Goal: Find specific page/section: Find specific page/section

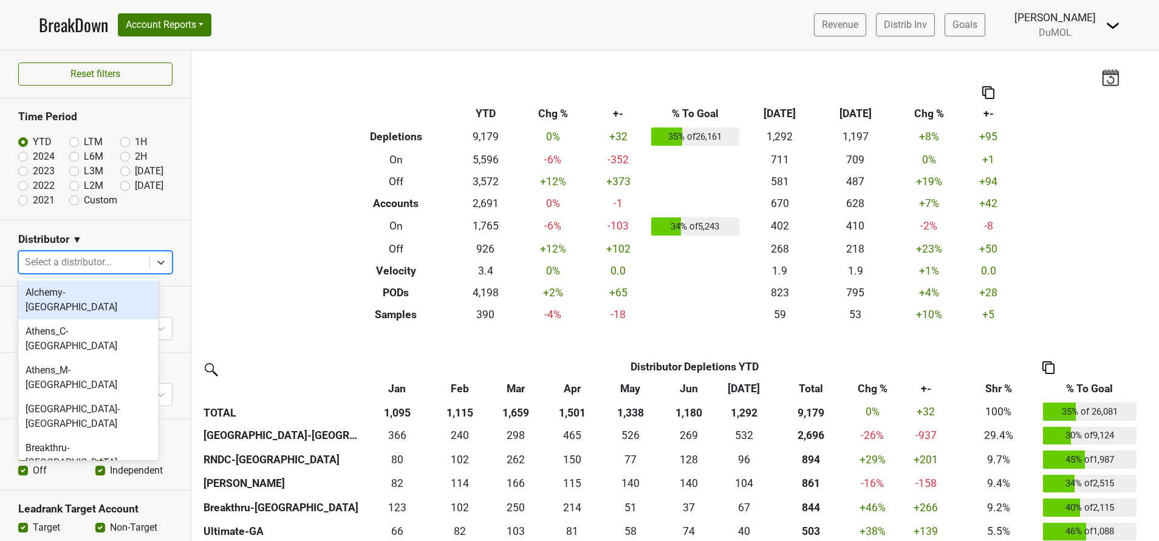
click at [84, 263] on div at bounding box center [84, 262] width 118 height 17
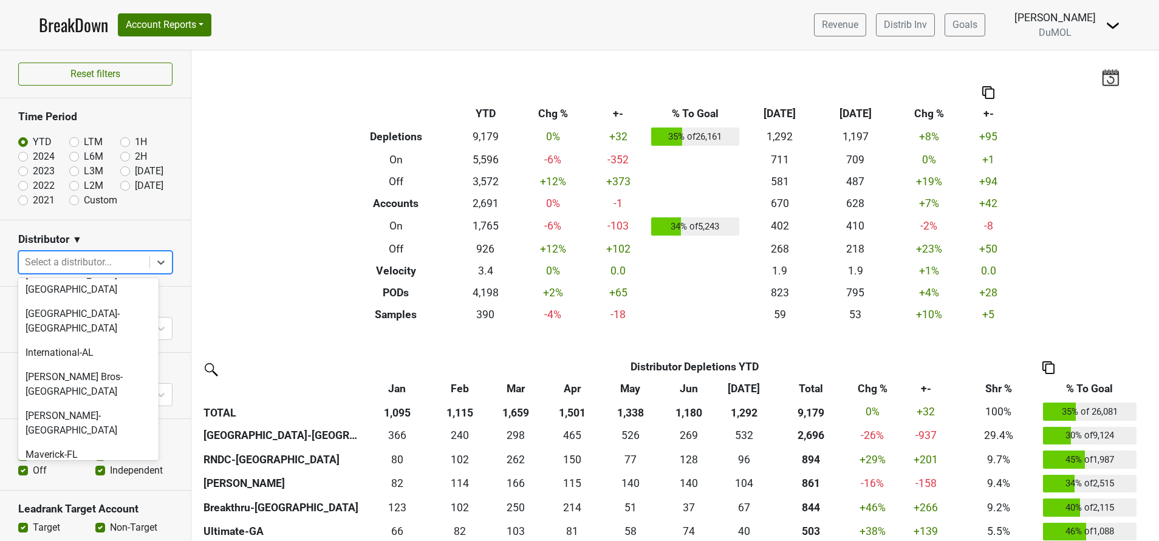
scroll to position [644, 0]
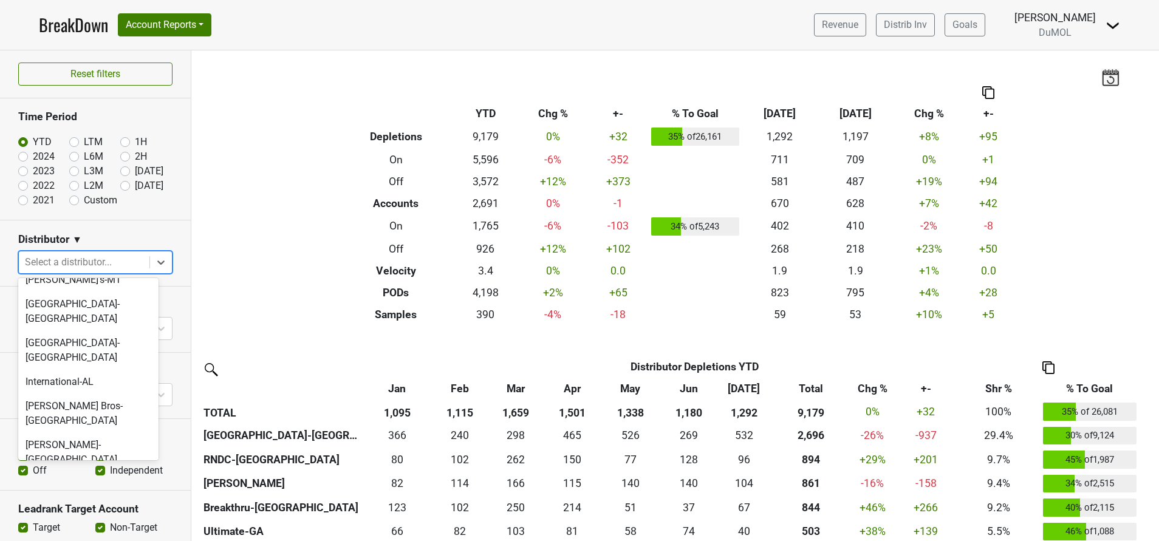
click at [46, 496] on div "Maverick-IL" at bounding box center [88, 508] width 140 height 24
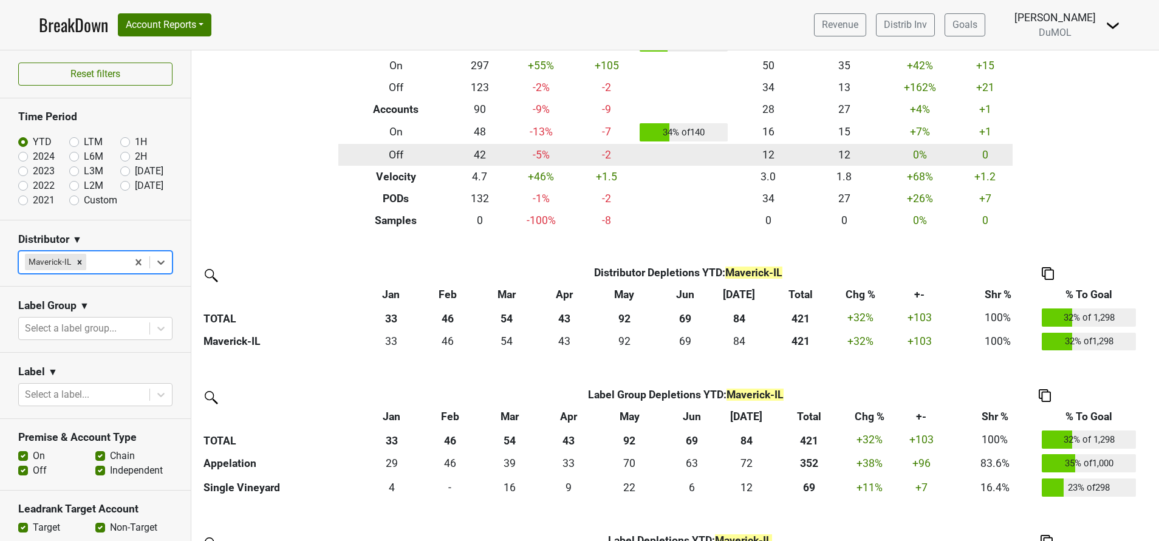
scroll to position [93, 0]
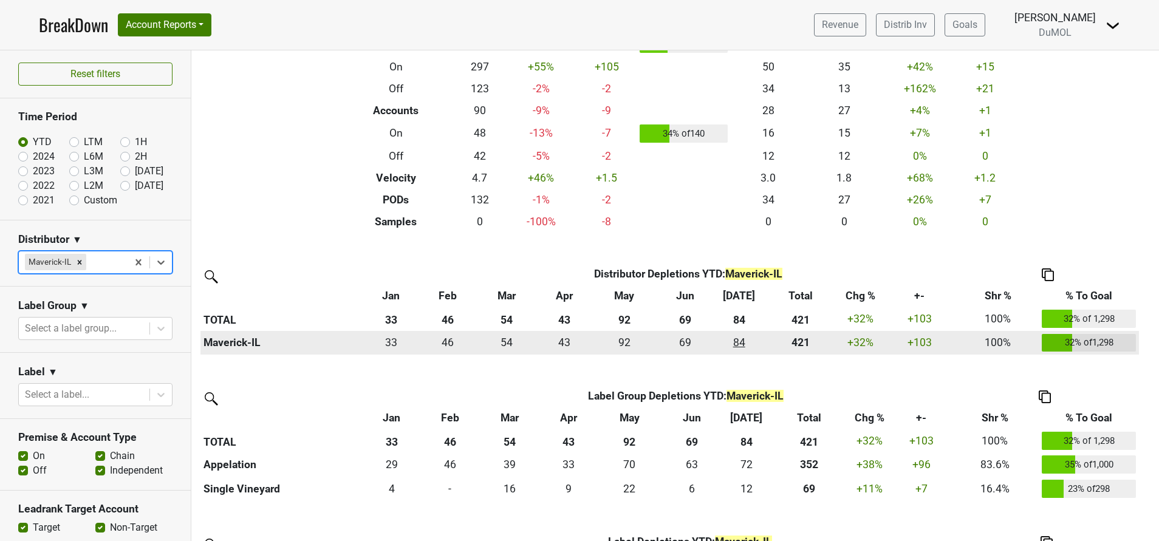
click at [741, 342] on div "84.167 84" at bounding box center [739, 343] width 44 height 16
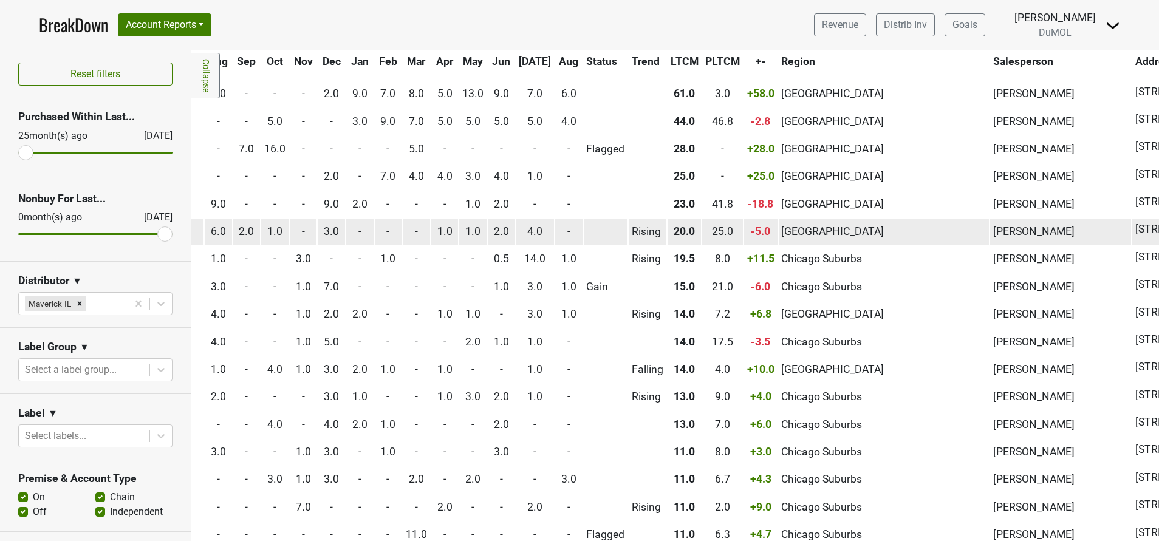
scroll to position [36, 535]
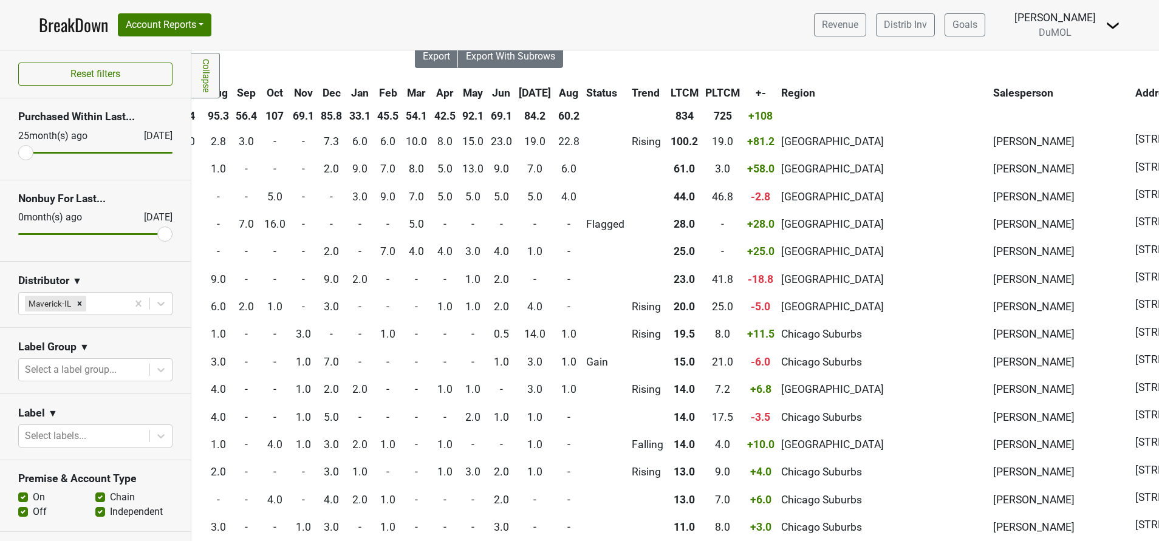
click at [990, 93] on th "Salesperson" at bounding box center [1060, 93] width 141 height 22
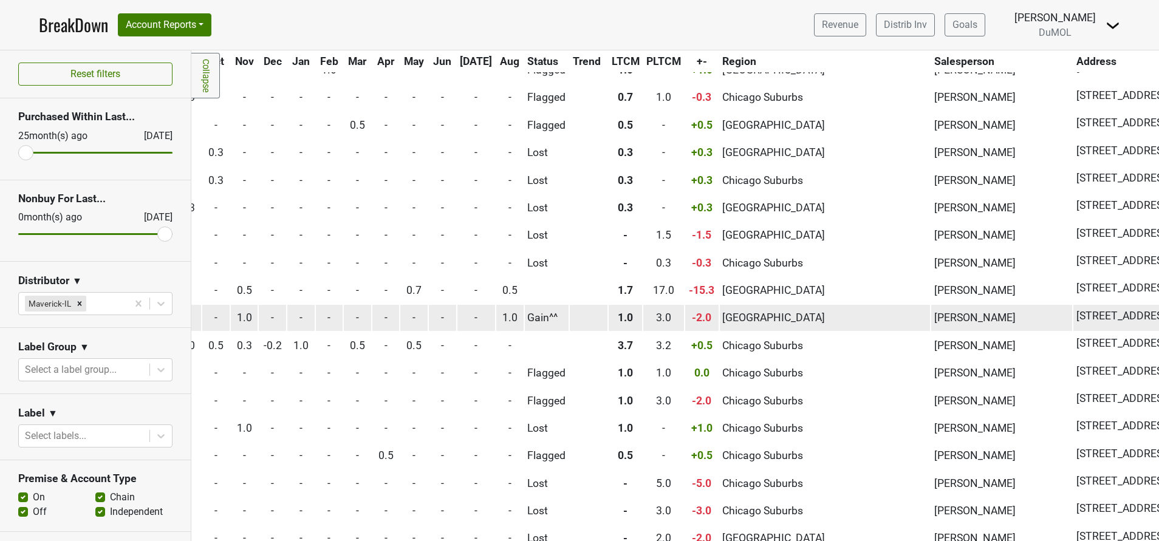
scroll to position [1574, 594]
